Goal: Task Accomplishment & Management: Manage account settings

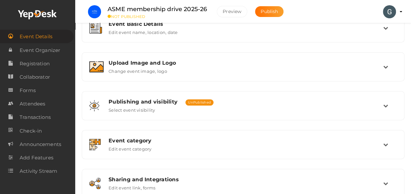
scroll to position [96, 0]
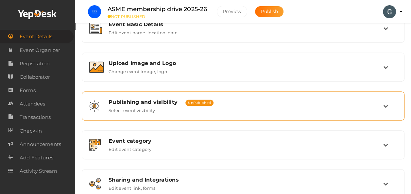
click at [385, 105] on icon at bounding box center [385, 106] width 5 height 5
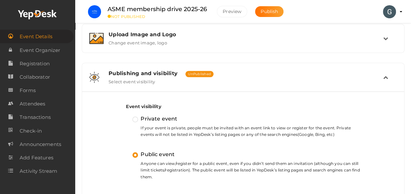
scroll to position [113, 0]
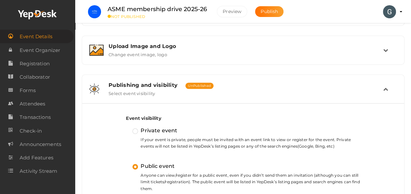
click at [386, 87] on icon at bounding box center [385, 89] width 5 height 5
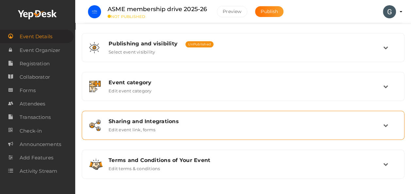
scroll to position [154, 0]
click at [383, 122] on div "Sharing and Integrations" at bounding box center [246, 121] width 275 height 6
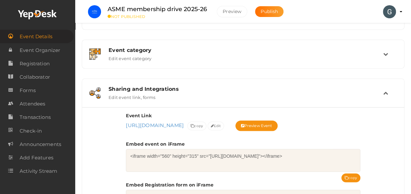
scroll to position [187, 0]
click at [203, 122] on span "copy" at bounding box center [197, 125] width 12 height 7
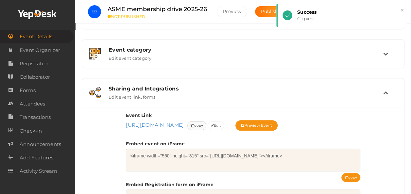
scroll to position [194, 0]
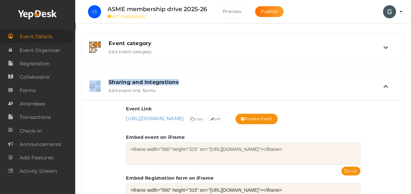
drag, startPoint x: 279, startPoint y: 62, endPoint x: 275, endPoint y: 83, distance: 21.2
click at [275, 83] on div "Event Basic Details Edit event name, location, date Event Name ASME membership …" at bounding box center [243, 104] width 323 height 377
click at [275, 83] on div "Sharing and Integrations" at bounding box center [246, 82] width 275 height 6
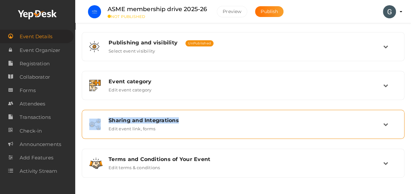
scroll to position [154, 0]
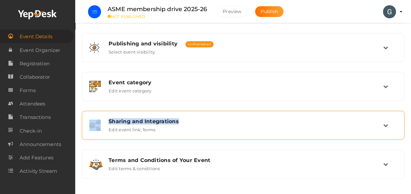
click at [387, 126] on icon at bounding box center [385, 125] width 5 height 5
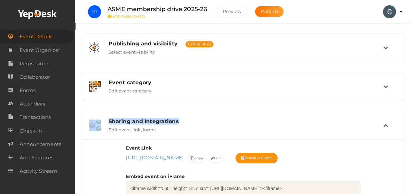
scroll to position [194, 0]
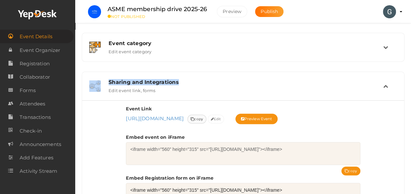
click at [203, 118] on span "copy" at bounding box center [197, 119] width 12 height 7
copy div "Sharing and Integrations"
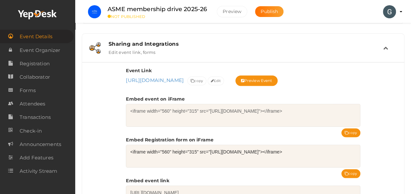
scroll to position [232, 0]
click at [194, 80] on icon at bounding box center [193, 82] width 4 height 4
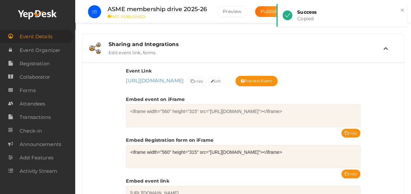
click at [287, 70] on div "Event Link [URL][DOMAIN_NAME] [URL][DOMAIN_NAME] Event uri is mandatory. Event …" at bounding box center [243, 77] width 234 height 19
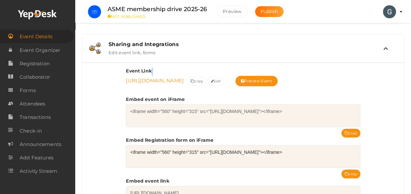
click at [128, 79] on link "[URL][DOMAIN_NAME]" at bounding box center [155, 81] width 58 height 6
click at [130, 69] on label "Event Link" at bounding box center [139, 71] width 26 height 7
drag, startPoint x: 124, startPoint y: 68, endPoint x: 200, endPoint y: 84, distance: 77.9
click at [200, 84] on div "Event Link [URL][DOMAIN_NAME] [URL][DOMAIN_NAME] Event uri is mandatory. Event …" at bounding box center [243, 139] width 322 height 154
click at [116, 76] on div "Event Link [URL][DOMAIN_NAME] [URL][DOMAIN_NAME] Event uri is mandatory. Event …" at bounding box center [243, 139] width 322 height 154
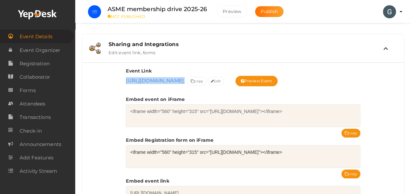
drag, startPoint x: 116, startPoint y: 76, endPoint x: 226, endPoint y: 83, distance: 110.1
click at [226, 83] on div "Event Link [URL][DOMAIN_NAME] [URL][DOMAIN_NAME] Event uri is mandatory. Event …" at bounding box center [243, 139] width 322 height 154
copy span "[URL][DOMAIN_NAME]"
click at [386, 46] on icon at bounding box center [385, 48] width 5 height 5
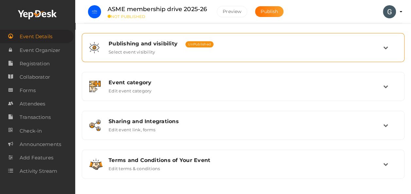
scroll to position [154, 0]
click at [268, 57] on div "Publishing and visibility Published UnPublished Select event visibility" at bounding box center [243, 48] width 316 height 22
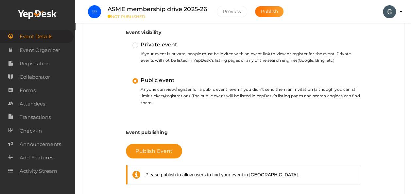
scroll to position [199, 0]
click at [52, 54] on span "Event Organizer" at bounding box center [40, 50] width 41 height 13
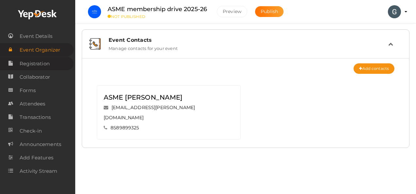
click at [44, 65] on span "Registration" at bounding box center [35, 63] width 30 height 13
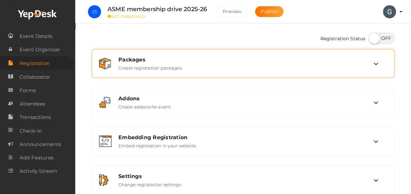
click at [260, 71] on div "Packages Create registration packages" at bounding box center [243, 64] width 296 height 22
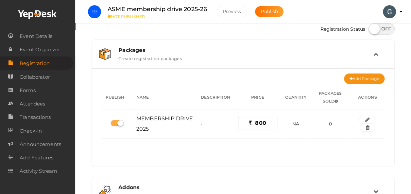
scroll to position [4, 0]
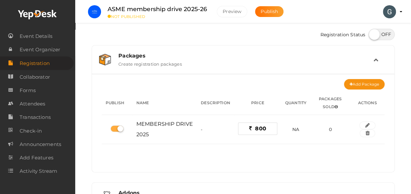
click at [260, 71] on div "Packages Create registration packages" at bounding box center [243, 59] width 303 height 28
click at [376, 61] on icon at bounding box center [375, 59] width 5 height 5
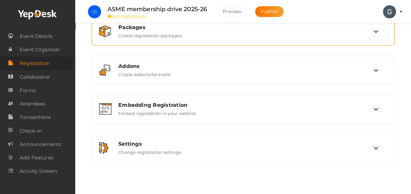
scroll to position [33, 0]
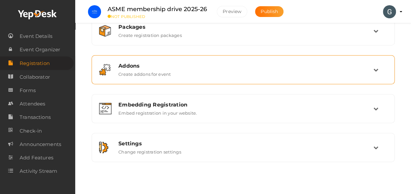
click at [378, 69] on icon at bounding box center [375, 69] width 5 height 5
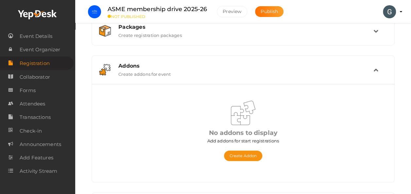
click at [378, 69] on icon at bounding box center [375, 69] width 5 height 5
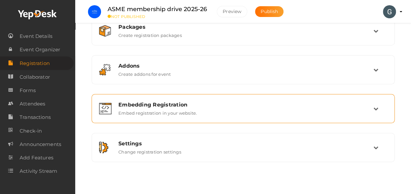
click at [373, 109] on icon at bounding box center [375, 108] width 5 height 5
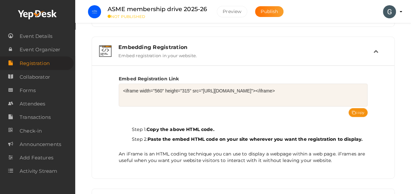
scroll to position [86, 0]
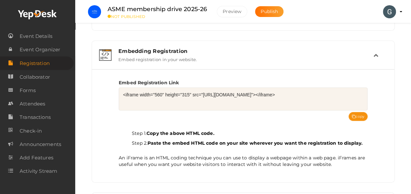
click at [377, 54] on icon at bounding box center [375, 55] width 5 height 5
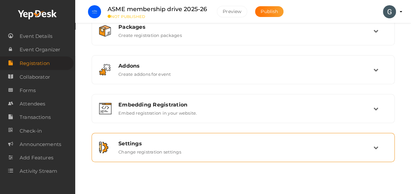
scroll to position [33, 0]
click at [373, 146] on div "Settings" at bounding box center [245, 144] width 255 height 6
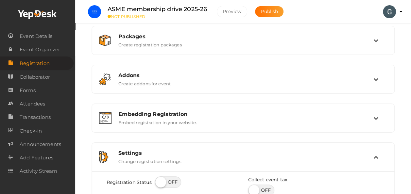
scroll to position [0, 0]
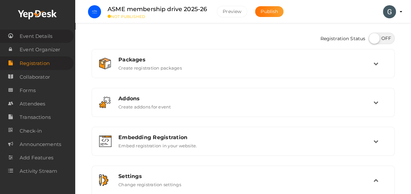
click at [46, 39] on span "Event Details" at bounding box center [36, 36] width 33 height 13
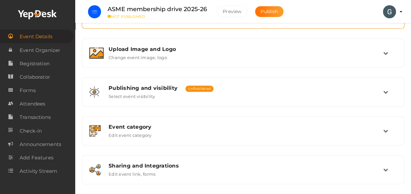
scroll to position [129, 0]
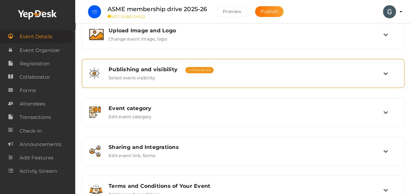
click at [386, 72] on icon at bounding box center [385, 73] width 5 height 5
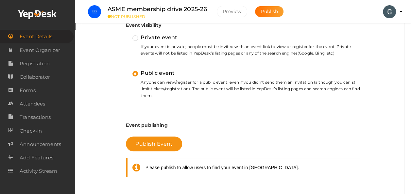
scroll to position [206, 0]
click at [154, 148] on button "Publish Event" at bounding box center [154, 144] width 56 height 15
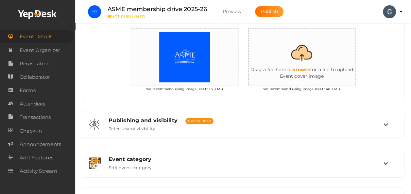
scroll to position [190, 0]
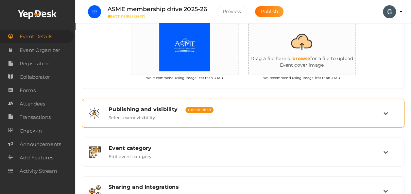
click at [389, 109] on td at bounding box center [390, 113] width 14 height 14
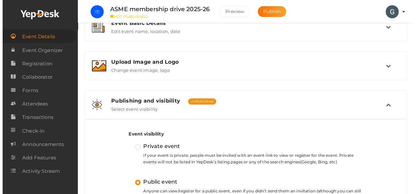
scroll to position [92, 0]
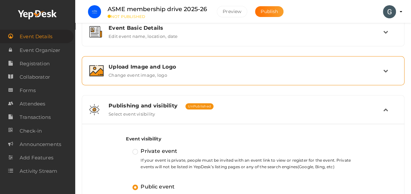
click at [385, 72] on icon at bounding box center [385, 70] width 5 height 5
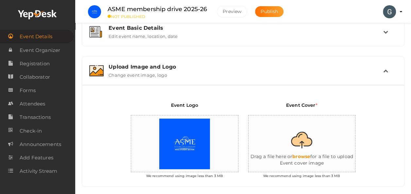
click at [309, 146] on input "file" at bounding box center [314, 143] width 131 height 57
type input "C:\fakepath\WhatsApp Image [DATE] at 19.00.54_90697ecf.jpg"
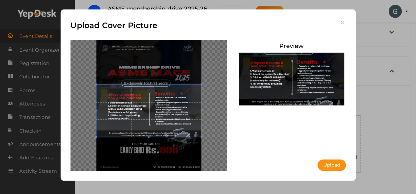
scroll to position [92, 0]
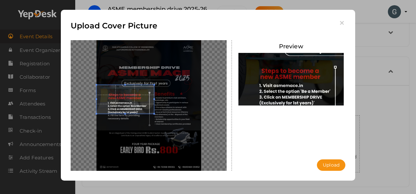
drag, startPoint x: 148, startPoint y: 137, endPoint x: 211, endPoint y: 164, distance: 68.7
click at [211, 164] on div at bounding box center [149, 105] width 156 height 131
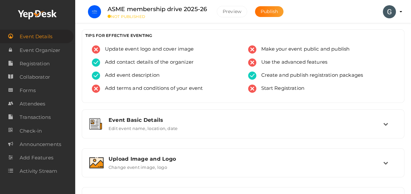
scroll to position [212, 0]
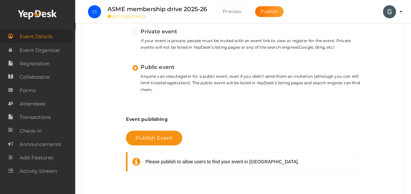
click at [148, 135] on span "Publish Event" at bounding box center [153, 138] width 37 height 6
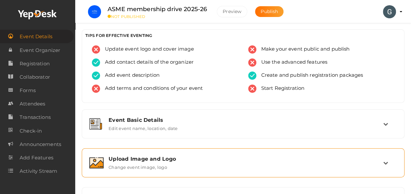
scroll to position [105, 0]
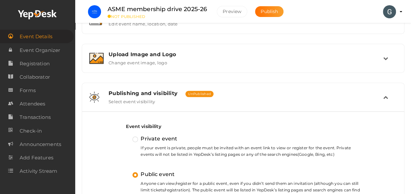
click at [385, 94] on td at bounding box center [390, 97] width 14 height 14
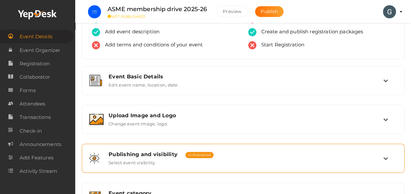
scroll to position [0, 0]
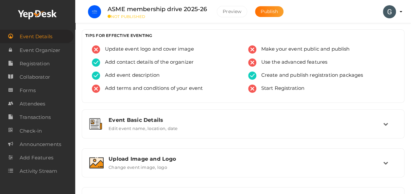
click at [392, 9] on img at bounding box center [389, 11] width 13 height 13
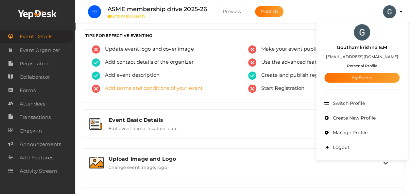
click at [218, 92] on div "Add terms and conditions of your event" at bounding box center [165, 91] width 147 height 13
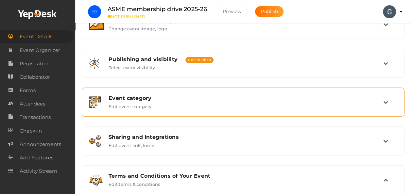
scroll to position [138, 0]
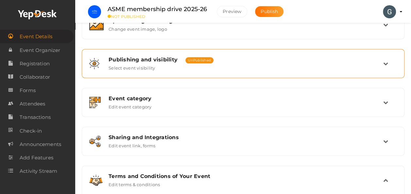
click at [388, 65] on icon at bounding box center [385, 63] width 5 height 5
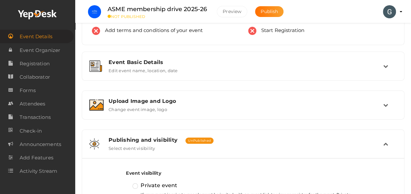
scroll to position [58, 0]
click at [387, 143] on icon at bounding box center [385, 143] width 5 height 5
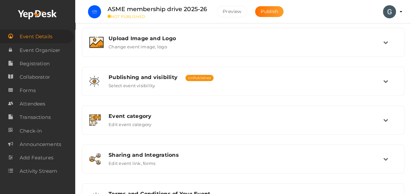
scroll to position [154, 0]
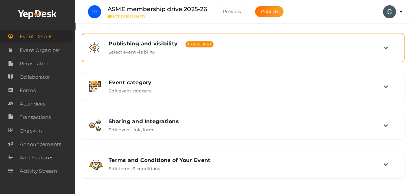
click at [387, 52] on td at bounding box center [390, 48] width 14 height 14
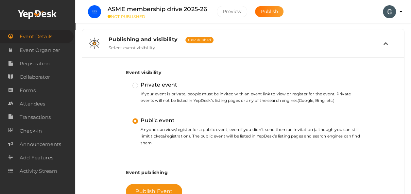
scroll to position [158, 0]
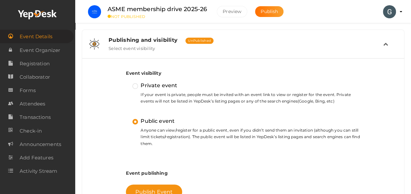
click at [387, 43] on icon at bounding box center [385, 44] width 5 height 5
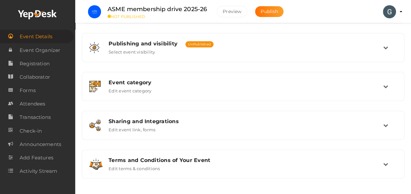
scroll to position [154, 0]
click at [50, 61] on link "Registration" at bounding box center [37, 63] width 74 height 13
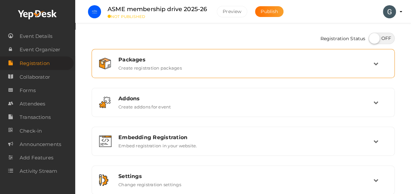
click at [216, 57] on div "Packages" at bounding box center [245, 60] width 255 height 6
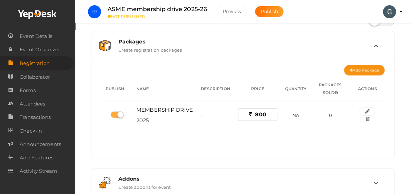
scroll to position [17, 0]
click at [216, 57] on div "Packages Create registration packages" at bounding box center [243, 46] width 296 height 22
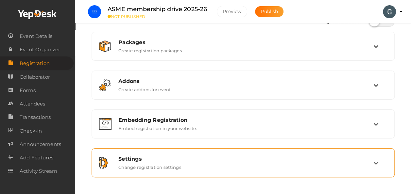
click at [176, 172] on div "Settings Change registration settings" at bounding box center [243, 163] width 296 height 22
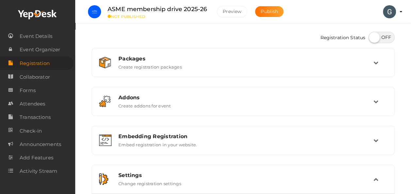
scroll to position [4, 0]
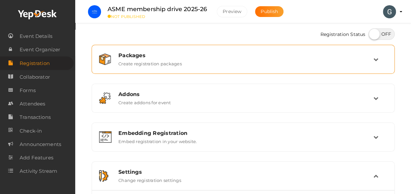
click at [238, 56] on div "Packages" at bounding box center [245, 55] width 255 height 6
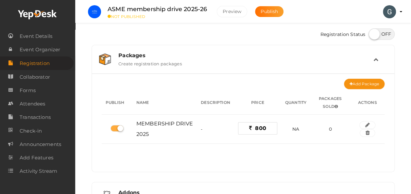
click at [238, 56] on div "Packages" at bounding box center [245, 55] width 255 height 6
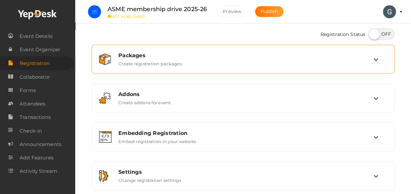
scroll to position [33, 0]
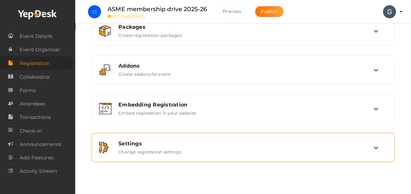
click at [376, 148] on icon at bounding box center [375, 147] width 5 height 5
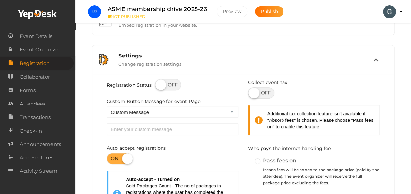
scroll to position [121, 0]
click at [376, 54] on td at bounding box center [380, 59] width 14 height 14
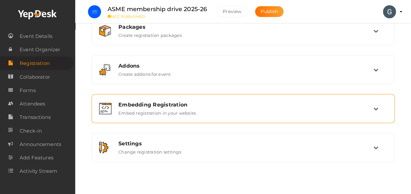
scroll to position [33, 0]
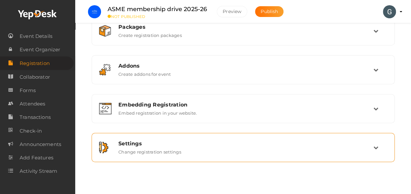
click at [375, 143] on td at bounding box center [380, 148] width 14 height 14
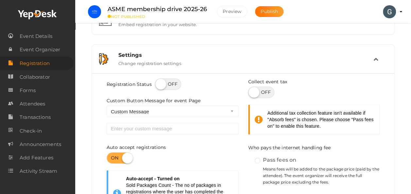
click at [166, 84] on label at bounding box center [168, 83] width 26 height 11
checkbox input "true"
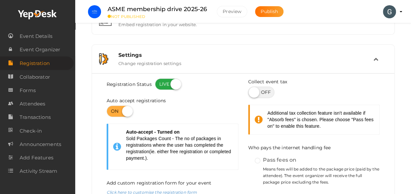
click at [156, 80] on label at bounding box center [168, 83] width 26 height 11
checkbox input "false"
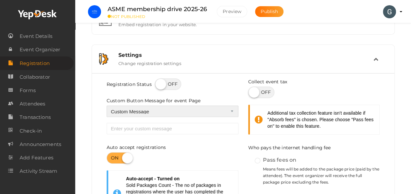
click at [232, 109] on select "Registration Halted Coming Soon Registration Postponed Custom Message" at bounding box center [173, 111] width 132 height 11
click at [171, 80] on label at bounding box center [168, 83] width 26 height 11
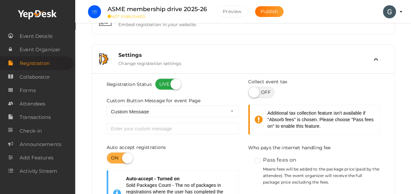
checkbox input "true"
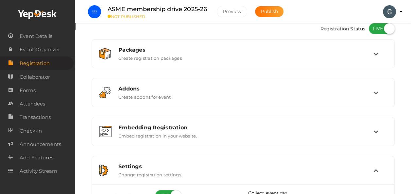
scroll to position [0, 0]
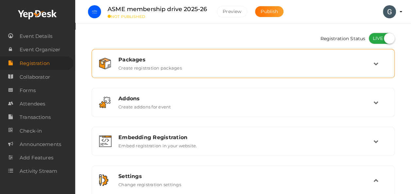
click at [272, 67] on div "Packages Create registration packages" at bounding box center [243, 64] width 260 height 14
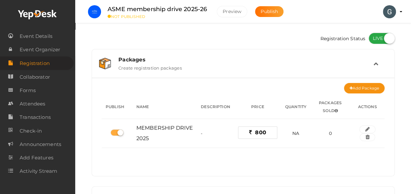
click at [272, 67] on div "Packages Create registration packages" at bounding box center [243, 64] width 260 height 14
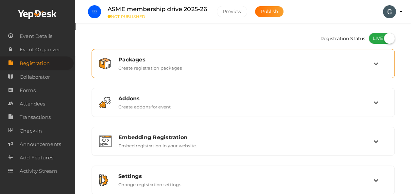
scroll to position [33, 0]
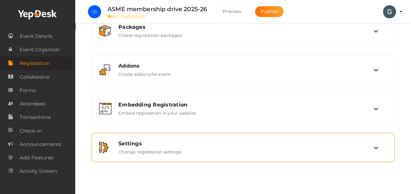
click at [194, 147] on div "Settings Change registration settings" at bounding box center [243, 148] width 260 height 14
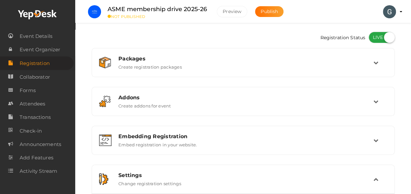
scroll to position [0, 0]
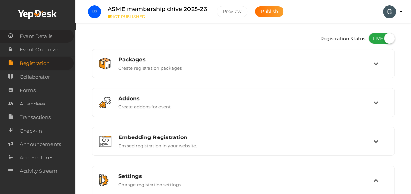
click at [44, 35] on span "Event Details" at bounding box center [36, 36] width 33 height 13
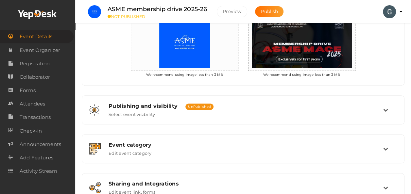
scroll to position [196, 0]
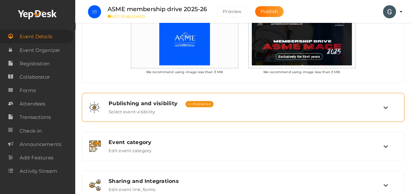
click at [316, 106] on div "Publishing and visibility Published UnPublished Select event visibility" at bounding box center [244, 107] width 280 height 14
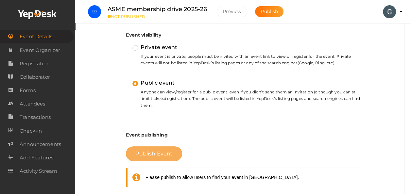
click at [154, 151] on span "Publish Event" at bounding box center [153, 154] width 37 height 6
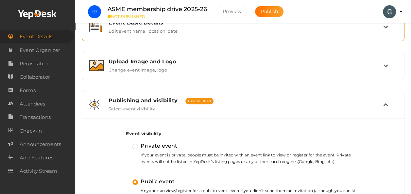
scroll to position [97, 0]
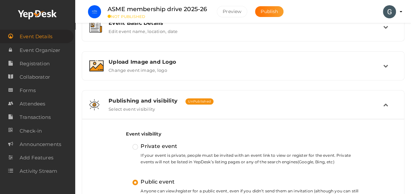
click at [383, 102] on div "Publishing and visibility Published UnPublished" at bounding box center [246, 101] width 275 height 6
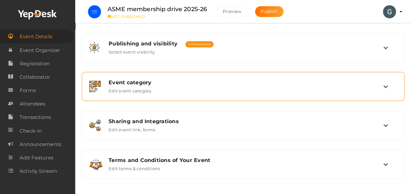
scroll to position [154, 0]
click at [387, 87] on icon at bounding box center [385, 86] width 5 height 5
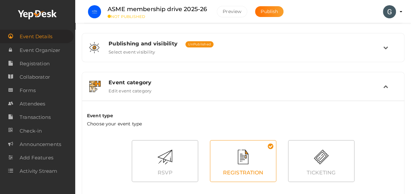
click at [387, 87] on icon at bounding box center [385, 86] width 5 height 5
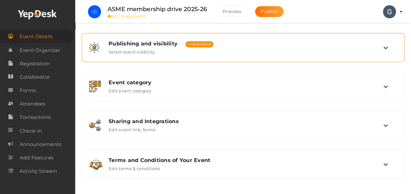
click at [390, 47] on td at bounding box center [390, 48] width 14 height 14
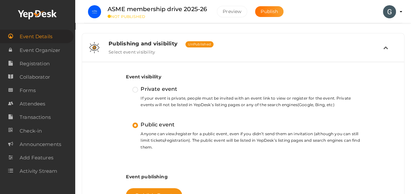
click at [390, 47] on td at bounding box center [390, 48] width 14 height 14
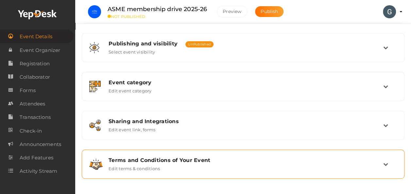
click at [389, 166] on td at bounding box center [390, 164] width 14 height 14
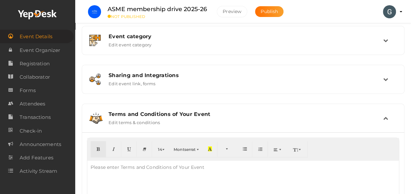
scroll to position [236, 0]
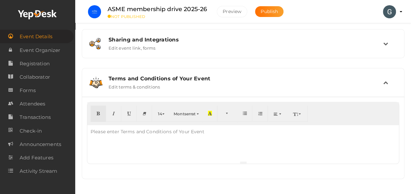
click at [385, 82] on icon at bounding box center [385, 82] width 5 height 5
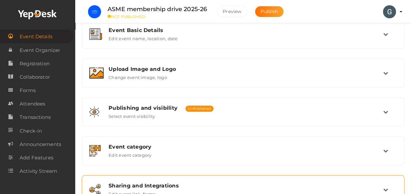
scroll to position [89, 0]
